Goal: Information Seeking & Learning: Stay updated

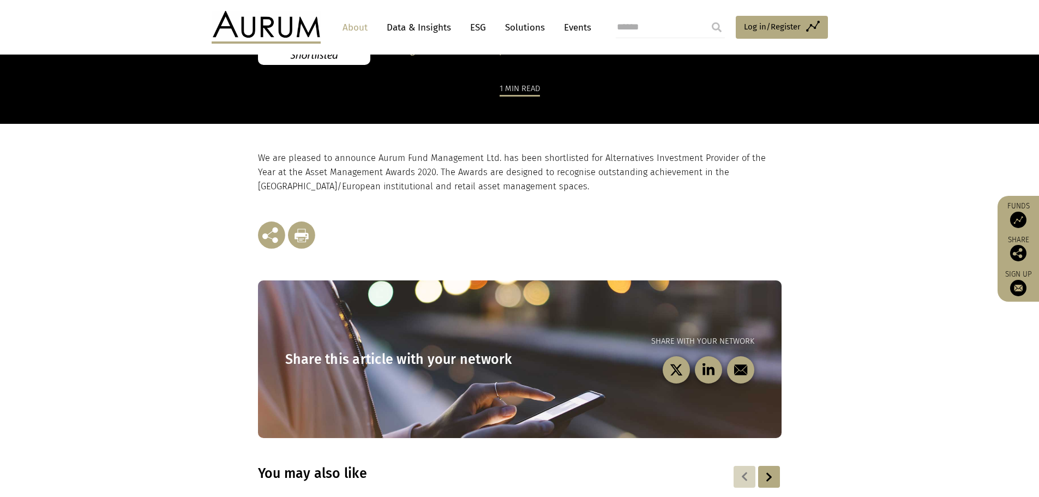
scroll to position [327, 0]
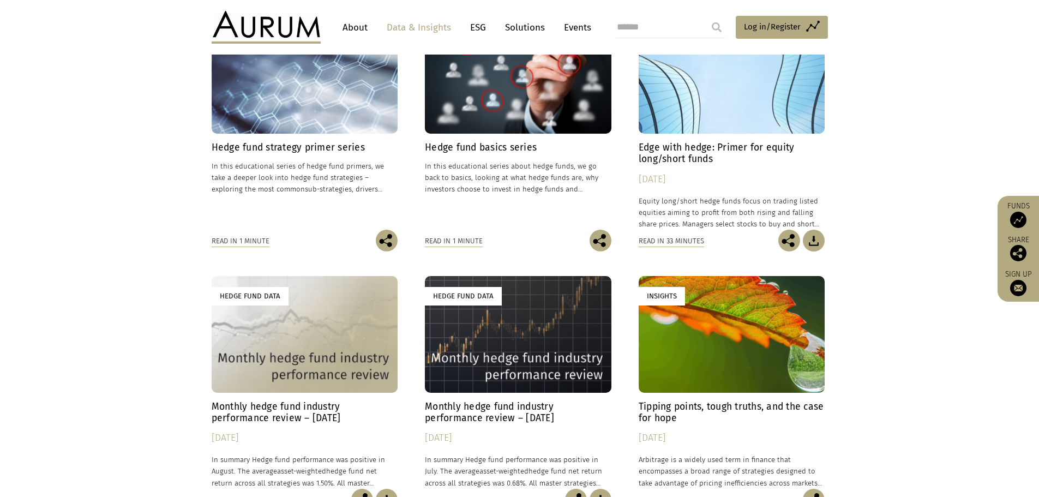
scroll to position [382, 0]
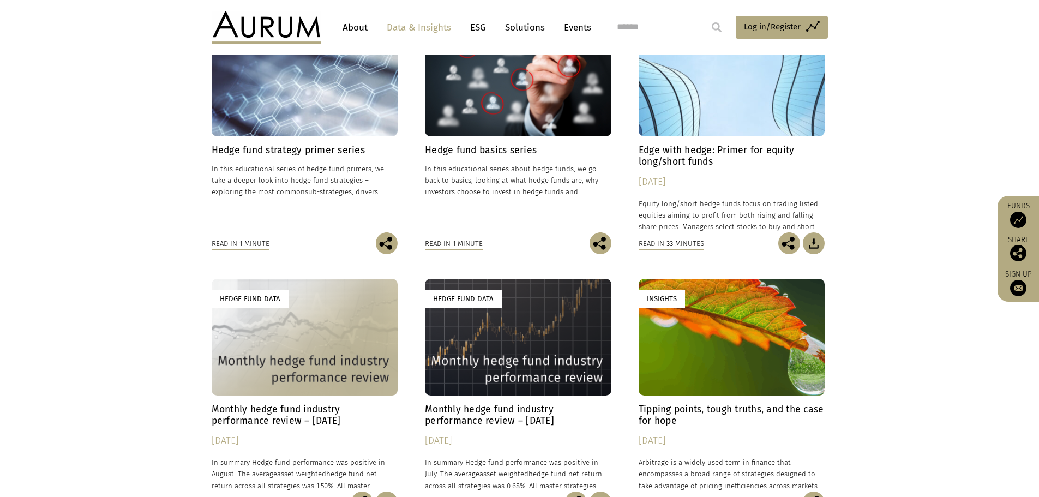
click at [303, 404] on h4 "Monthly hedge fund industry performance review – [DATE]" at bounding box center [305, 415] width 187 height 23
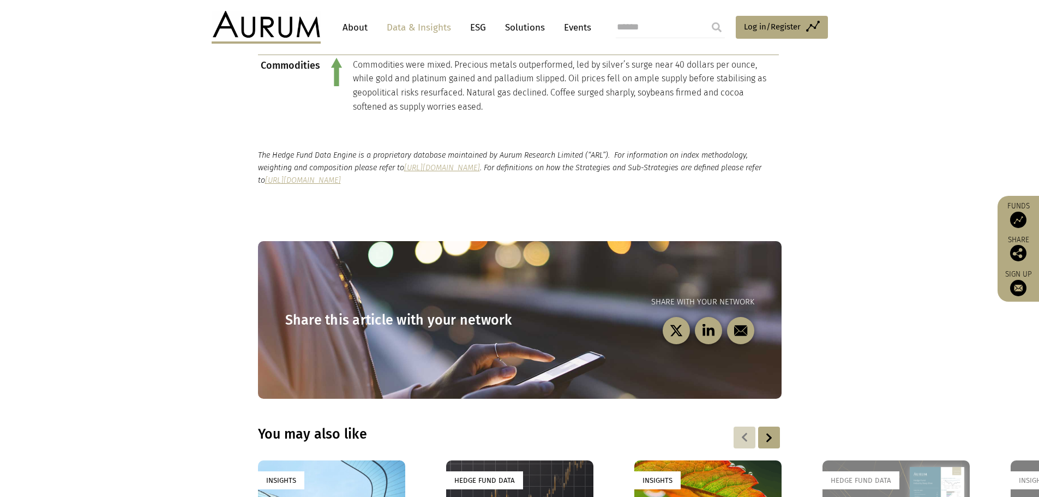
scroll to position [1145, 0]
